Goal: Obtain resource: Download file/media

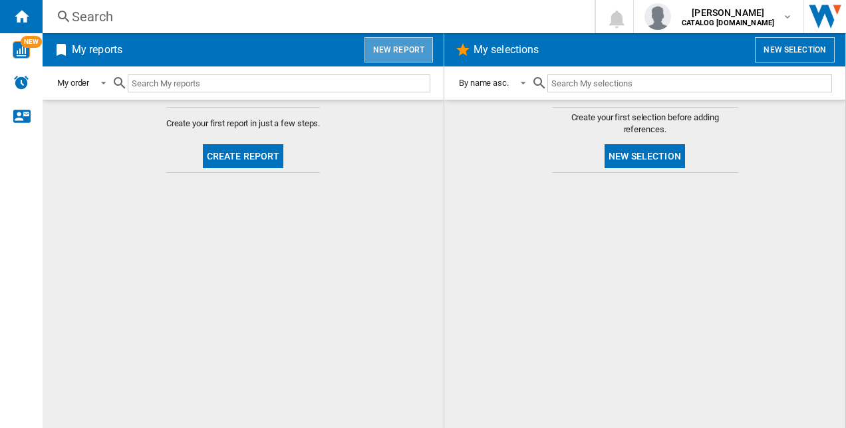
click at [376, 47] on button "New report" at bounding box center [398, 49] width 68 height 25
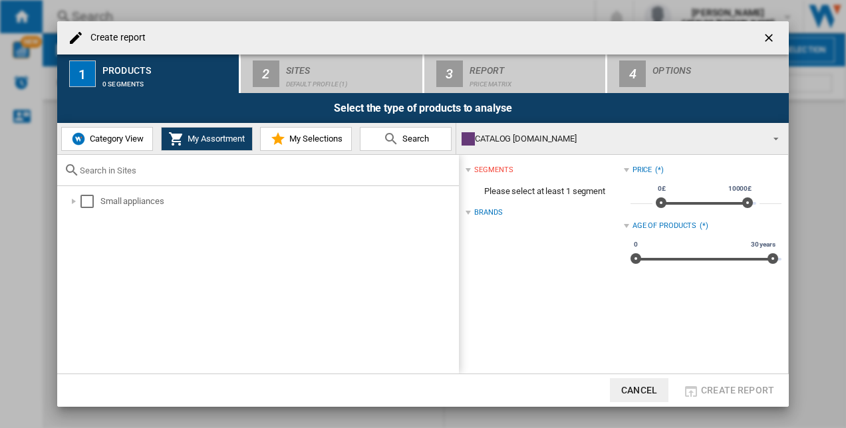
click at [96, 146] on button "Category View" at bounding box center [107, 139] width 92 height 24
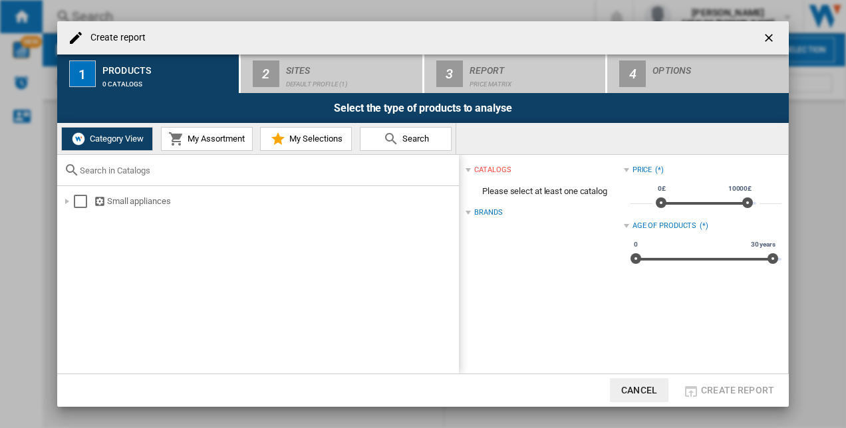
click at [176, 128] on button "My Assortment" at bounding box center [207, 139] width 92 height 24
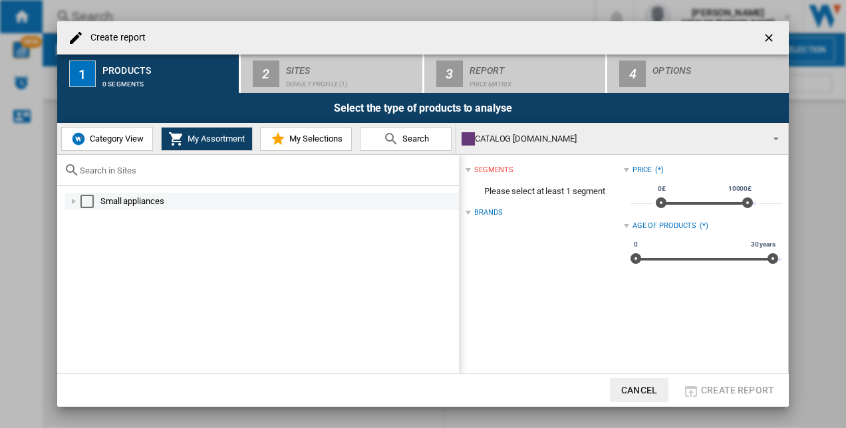
click at [85, 198] on div "Select" at bounding box center [86, 201] width 13 height 13
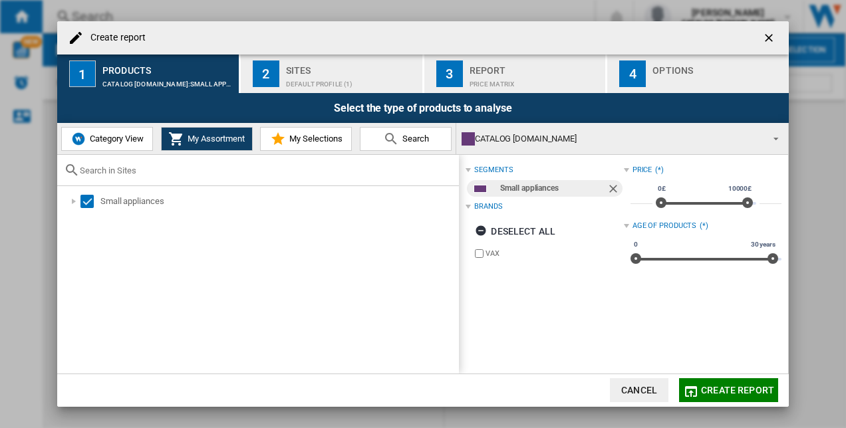
click at [299, 73] on div "Sites" at bounding box center [351, 67] width 131 height 14
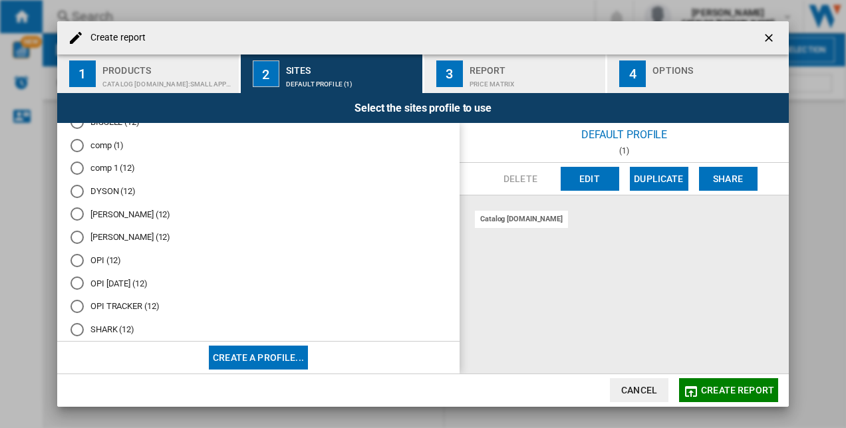
scroll to position [110, 0]
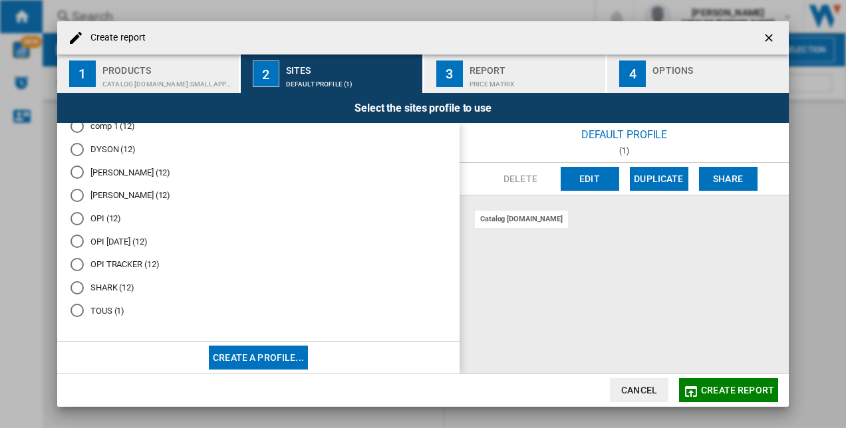
click at [114, 261] on md-radio-button "OPI TRACKER (12)" at bounding box center [258, 265] width 376 height 13
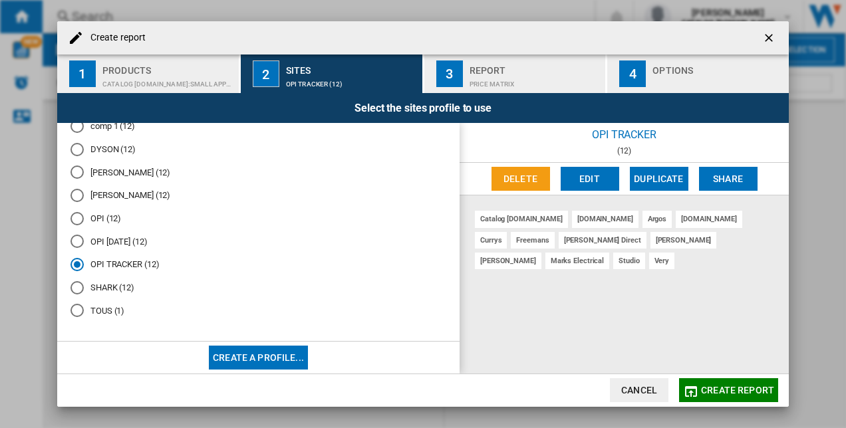
click at [723, 392] on span "Create report" at bounding box center [737, 390] width 73 height 11
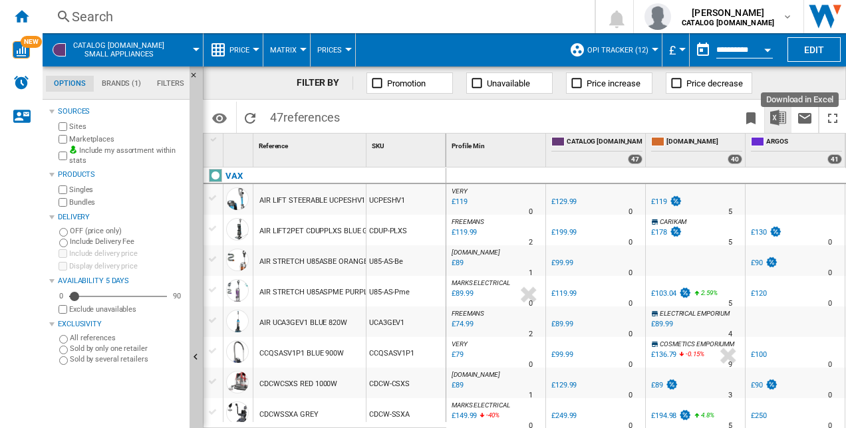
click at [774, 117] on img "Download in Excel" at bounding box center [778, 118] width 16 height 16
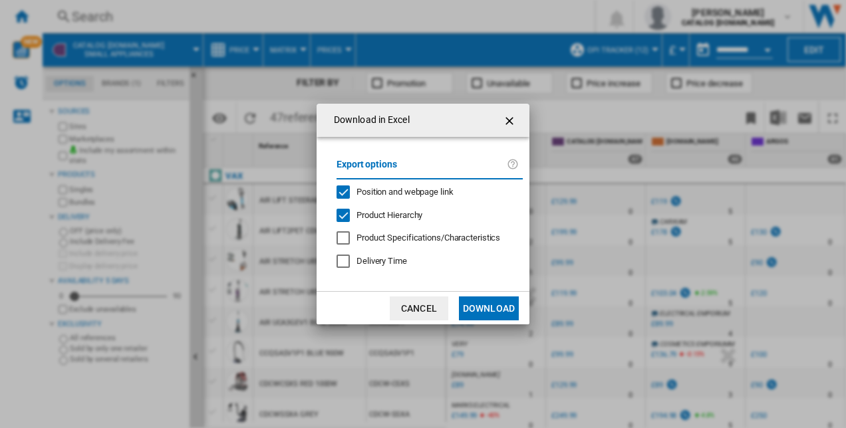
click at [487, 304] on button "Download" at bounding box center [489, 309] width 60 height 24
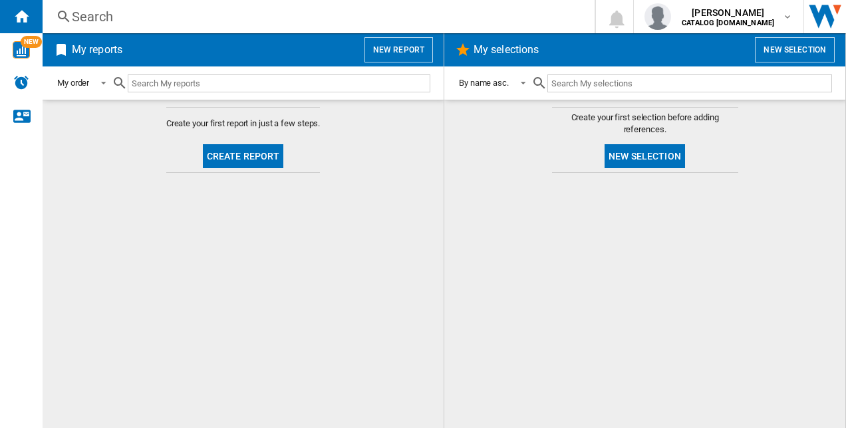
click at [378, 40] on button "New report" at bounding box center [398, 49] width 68 height 25
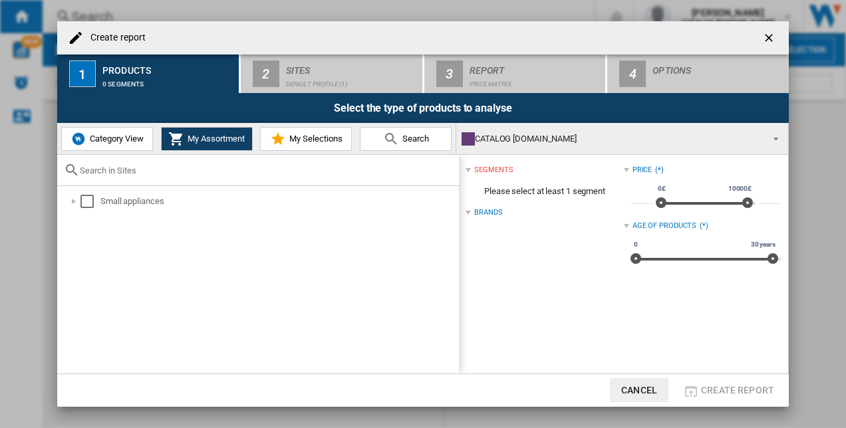
click at [106, 142] on span "Category View" at bounding box center [114, 139] width 57 height 10
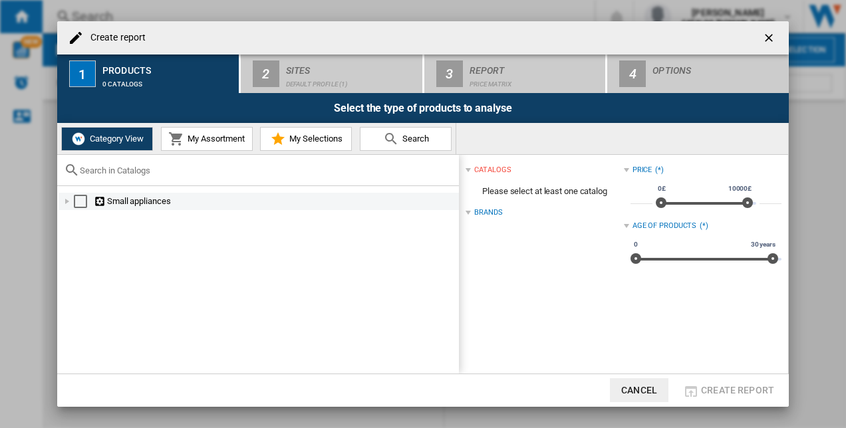
click at [78, 203] on div "Select" at bounding box center [80, 201] width 13 height 13
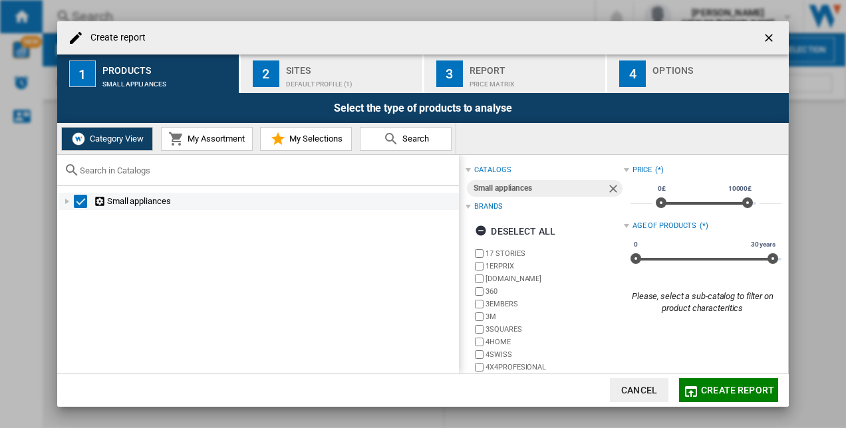
click at [79, 201] on div "Select" at bounding box center [80, 201] width 13 height 13
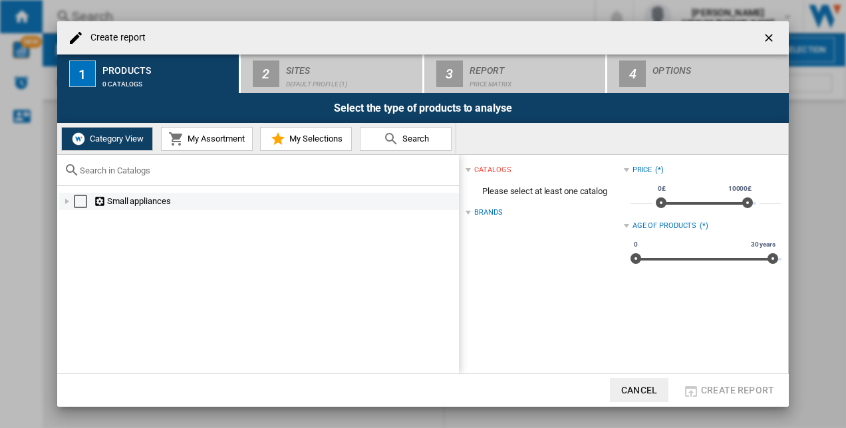
click at [99, 198] on ng-md-icon at bounding box center [100, 201] width 13 height 13
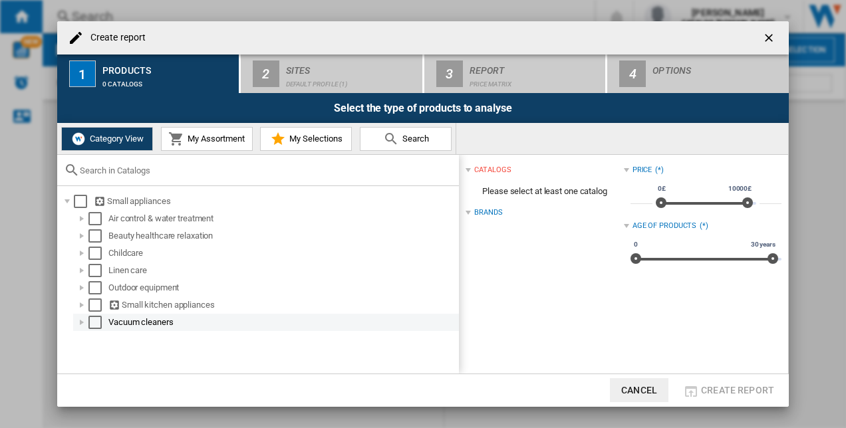
click at [102, 324] on md-checkbox "Select" at bounding box center [98, 322] width 20 height 13
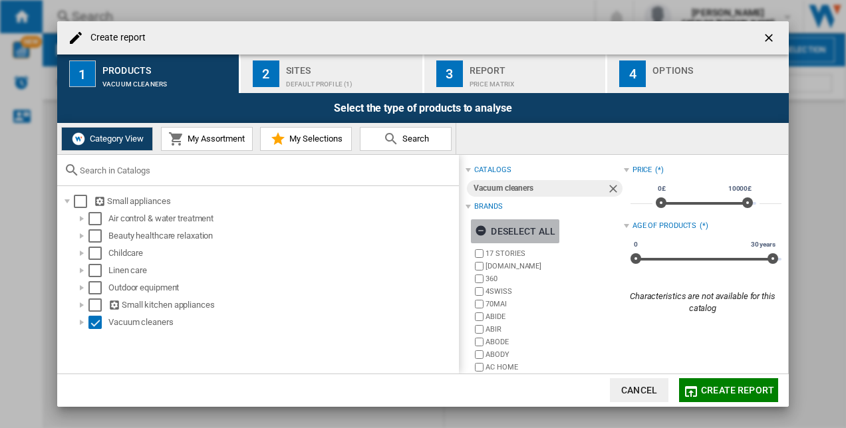
click at [505, 232] on div "Deselect all" at bounding box center [515, 231] width 80 height 24
click at [499, 226] on div "Select all" at bounding box center [509, 231] width 68 height 24
click at [497, 229] on div "Deselect all" at bounding box center [515, 231] width 80 height 24
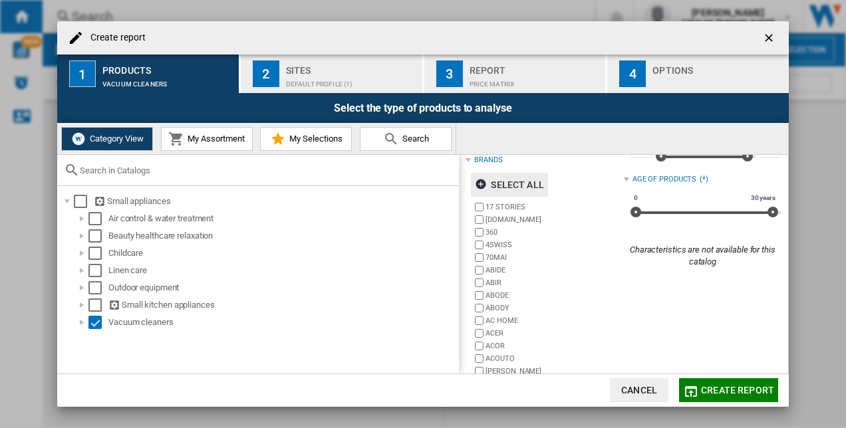
scroll to position [92, 0]
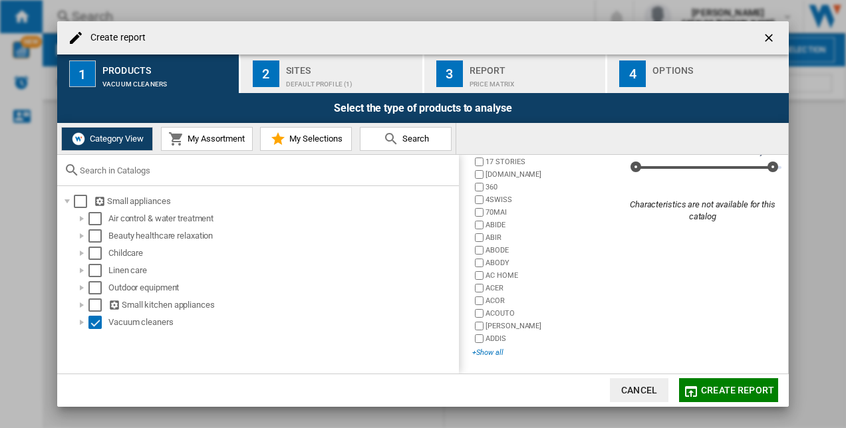
click at [488, 350] on div "+Show all" at bounding box center [547, 353] width 151 height 10
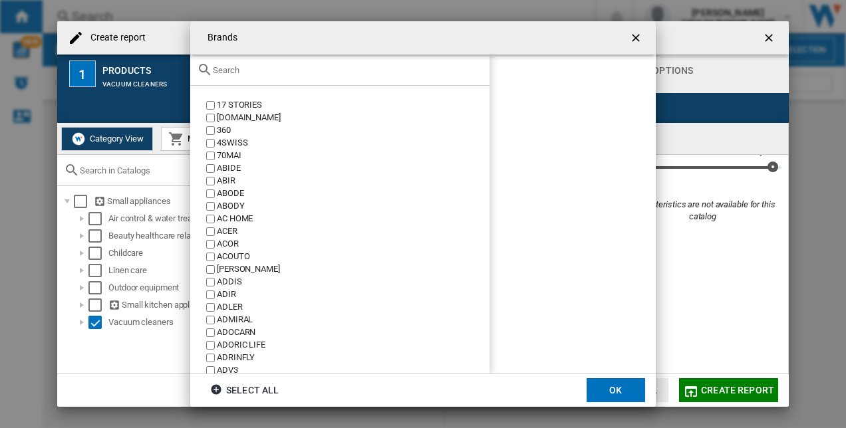
click at [297, 70] on input "text" at bounding box center [348, 70] width 270 height 10
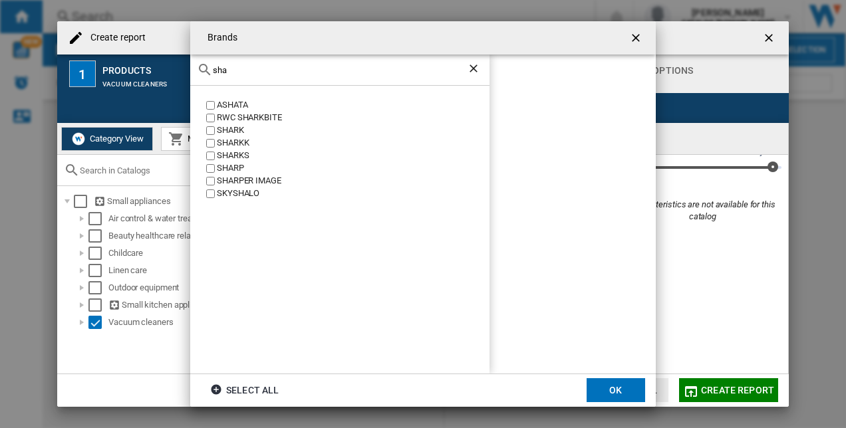
type input "sha"
click at [606, 379] on button "OK" at bounding box center [615, 390] width 59 height 24
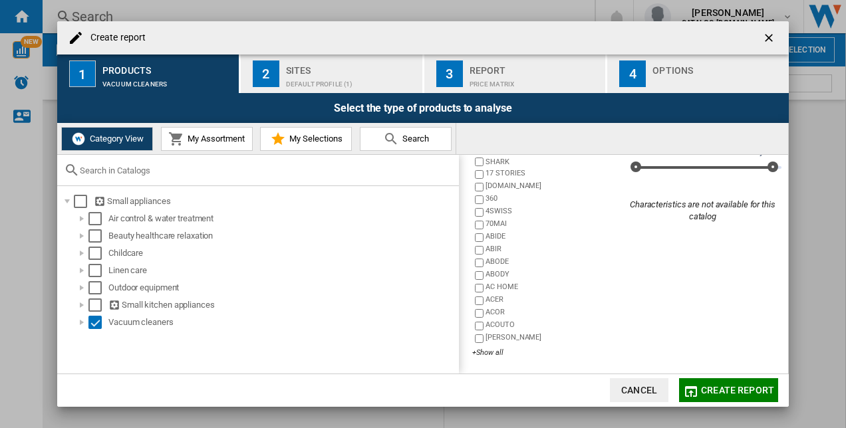
click at [360, 84] on div "Default profile (1)" at bounding box center [351, 81] width 131 height 14
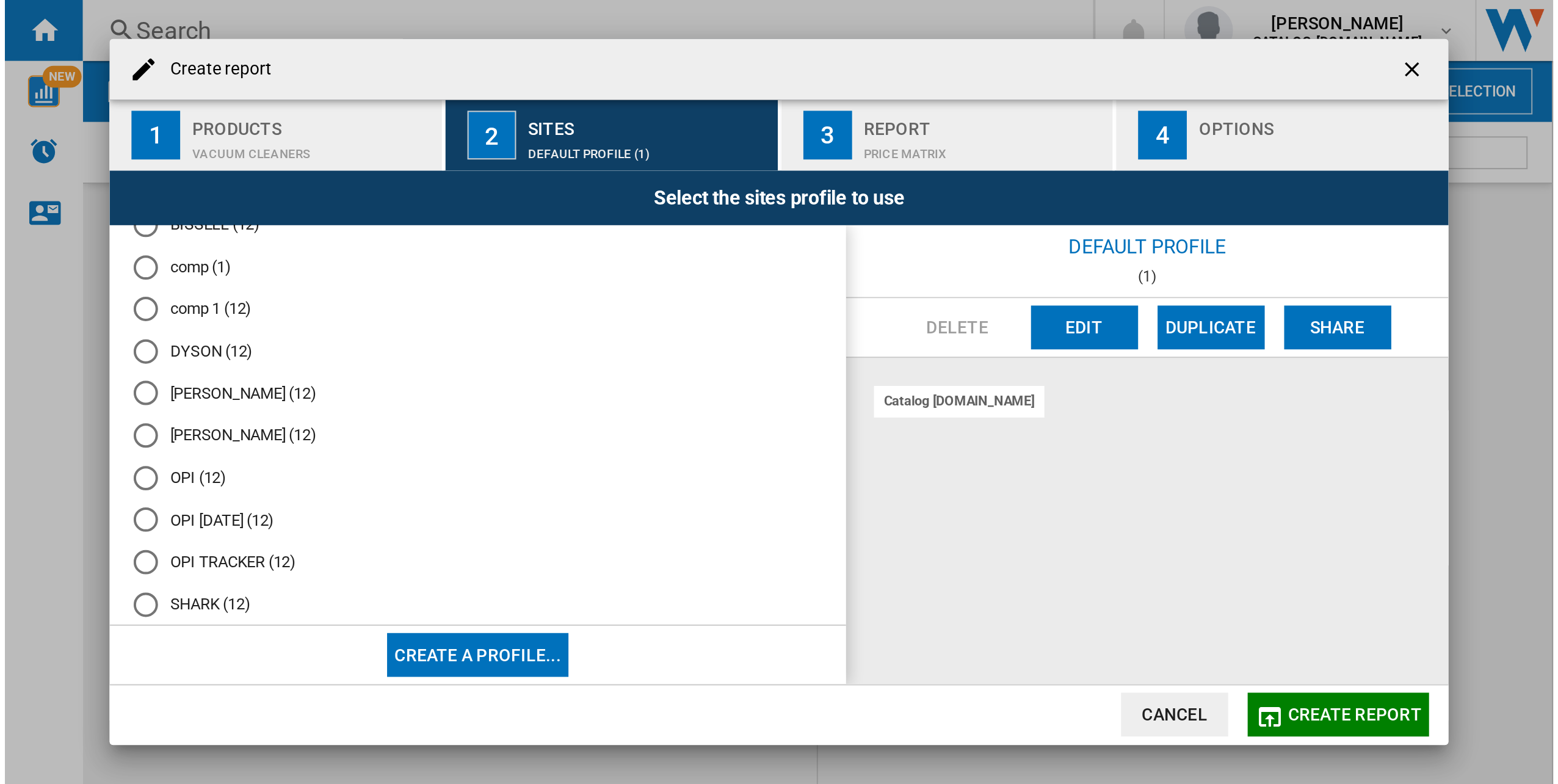
scroll to position [101, 0]
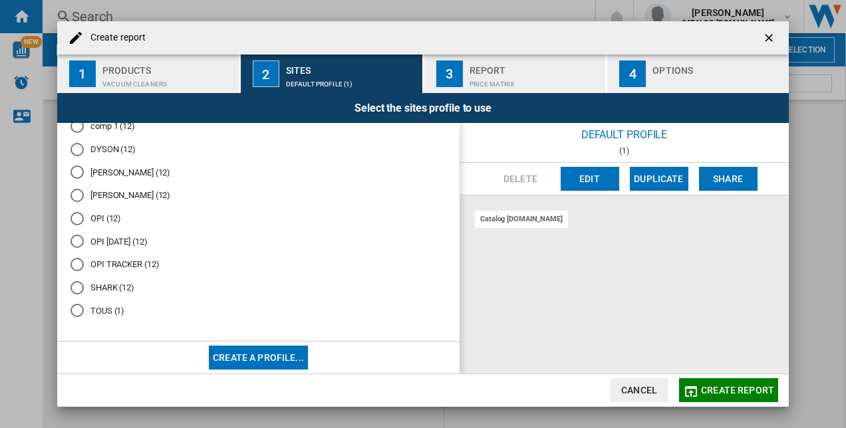
click at [97, 287] on md-radio-button "SHARK (12)" at bounding box center [258, 287] width 376 height 13
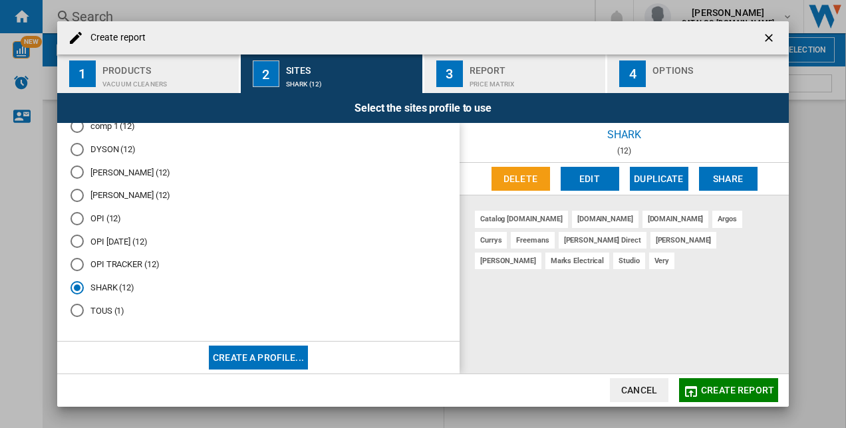
click at [704, 386] on span "Create report" at bounding box center [737, 390] width 73 height 11
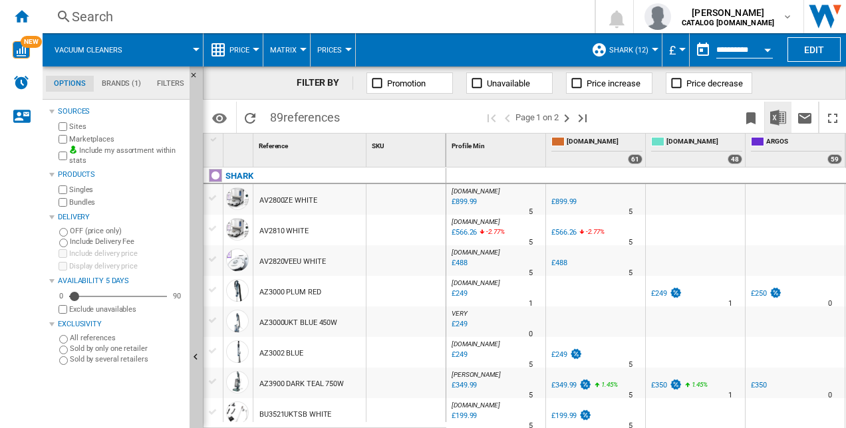
click at [774, 117] on img "Download in Excel" at bounding box center [778, 118] width 16 height 16
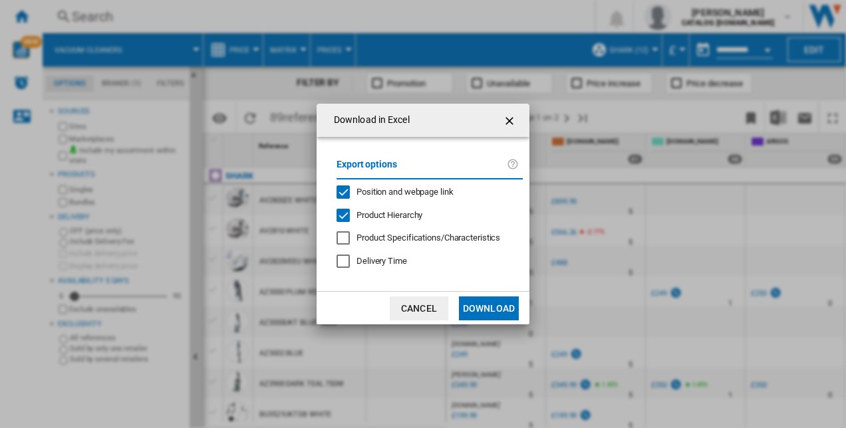
click at [512, 305] on button "Download" at bounding box center [489, 309] width 60 height 24
